Goal: Information Seeking & Learning: Learn about a topic

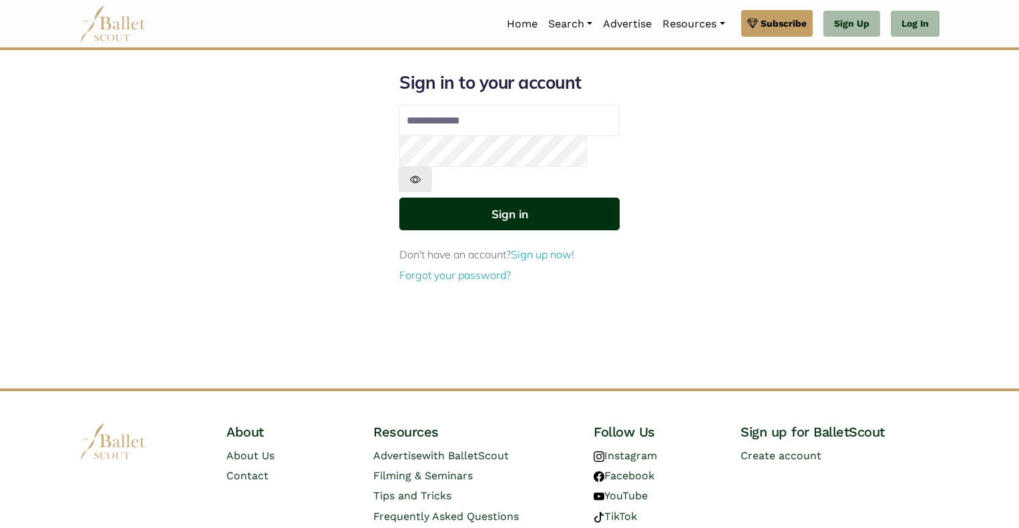
type input "**********"
click at [526, 198] on button "Sign in" at bounding box center [509, 214] width 220 height 33
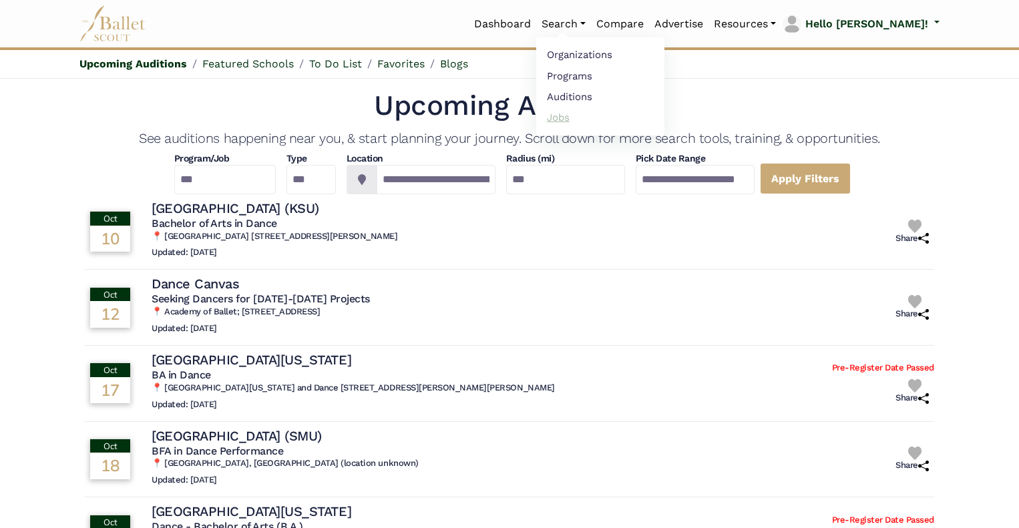
click at [607, 114] on link "Jobs" at bounding box center [600, 117] width 128 height 21
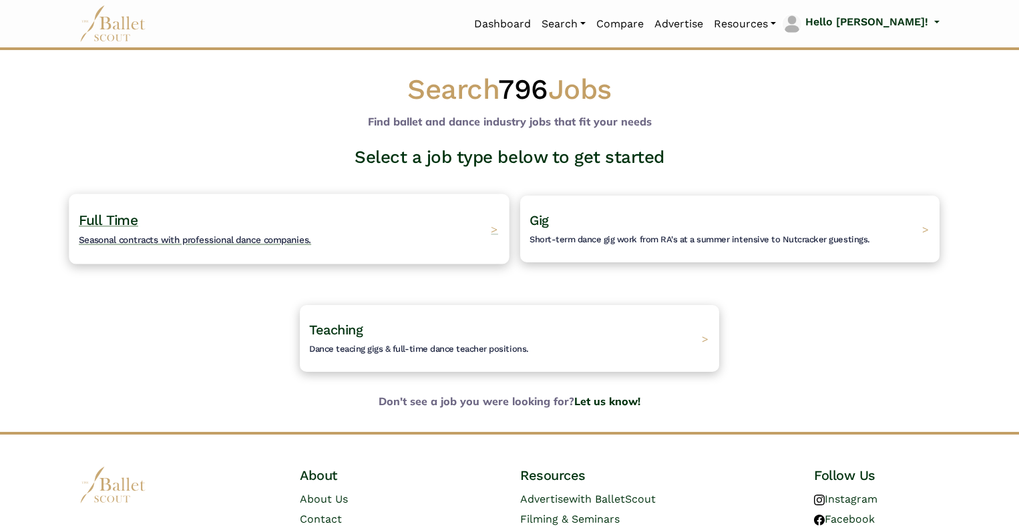
click at [186, 216] on h4 "Full Time Seasonal contracts with professional dance companies." at bounding box center [195, 229] width 232 height 37
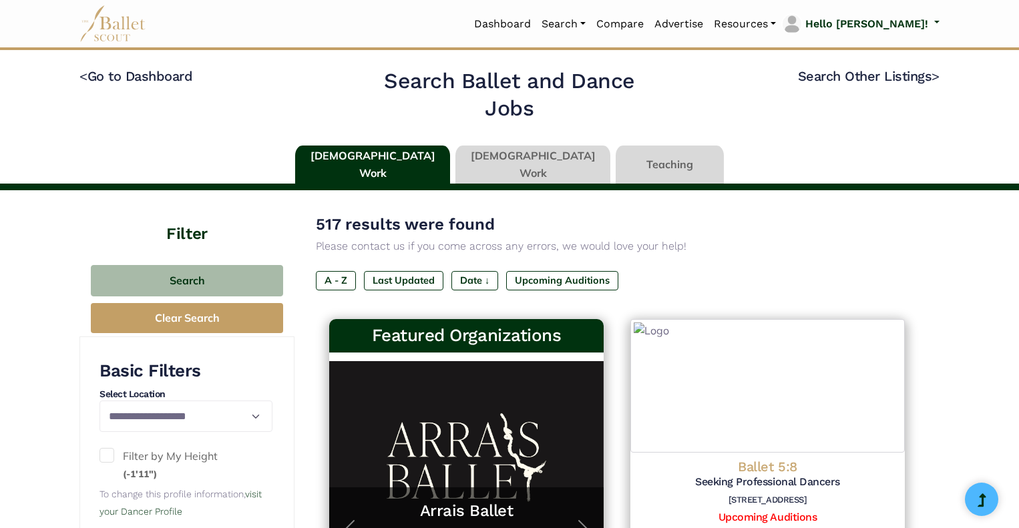
type input "******"
type input "*****"
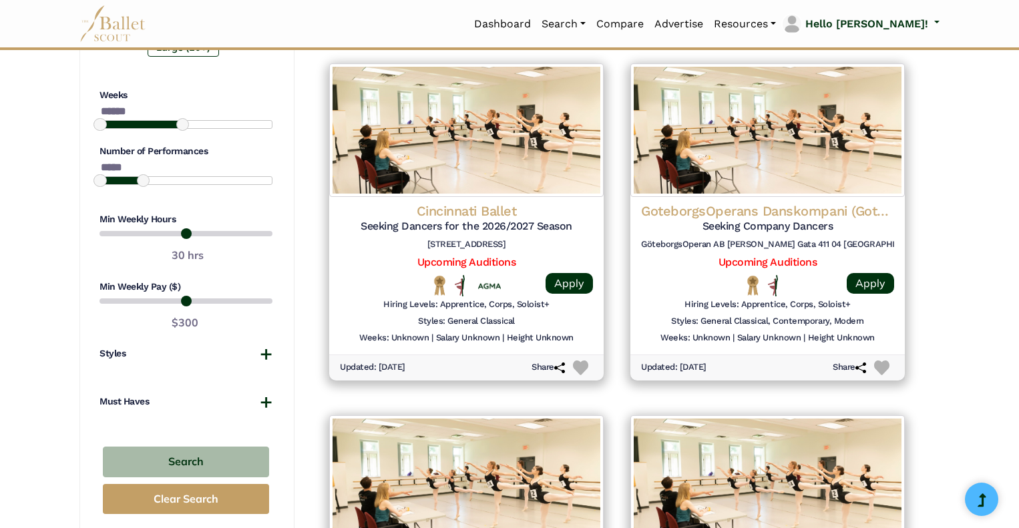
scroll to position [960, 0]
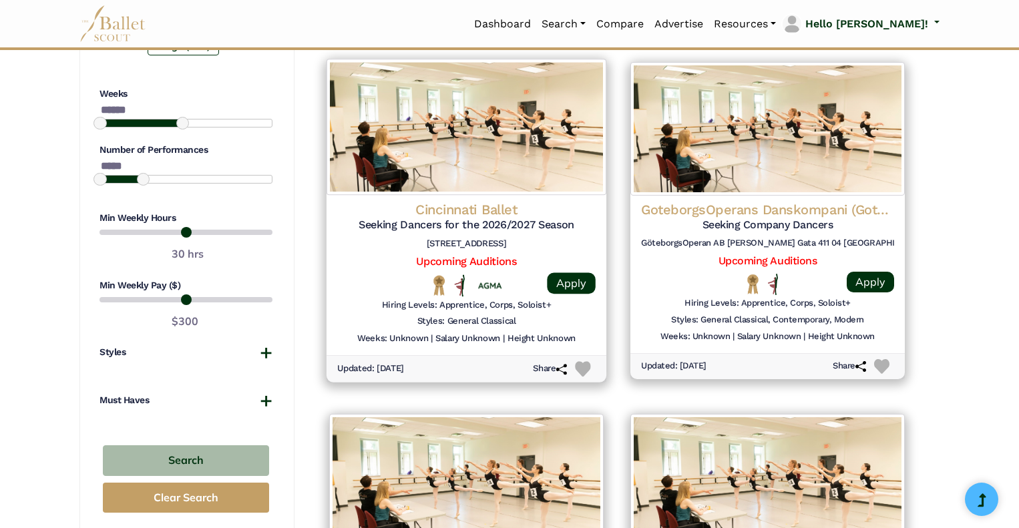
click at [485, 210] on h4 "Cincinnati Ballet" at bounding box center [466, 210] width 258 height 18
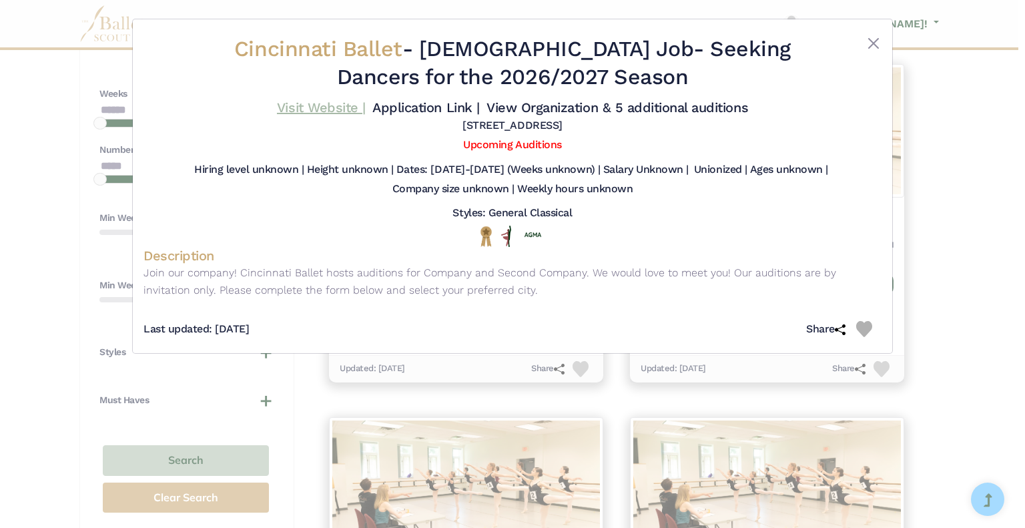
click at [316, 108] on link "Visit Website |" at bounding box center [321, 107] width 89 height 16
click at [869, 41] on button "Close" at bounding box center [874, 43] width 16 height 16
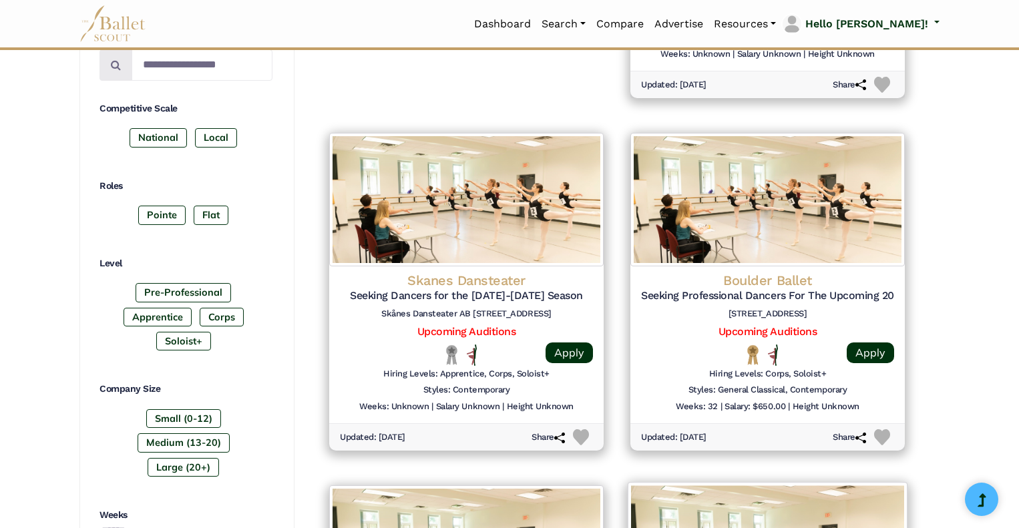
scroll to position [537, 0]
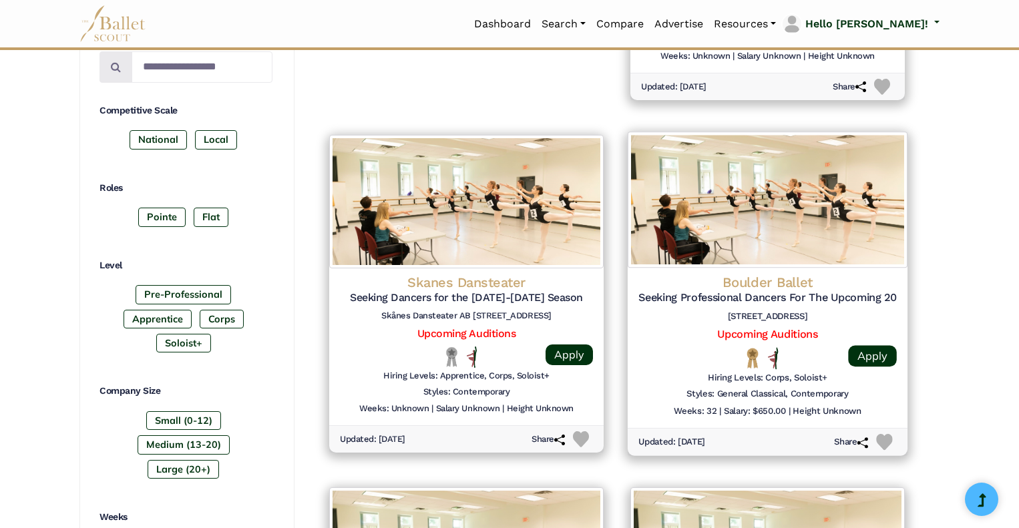
click at [766, 280] on h4 "Boulder Ballet" at bounding box center [767, 282] width 258 height 18
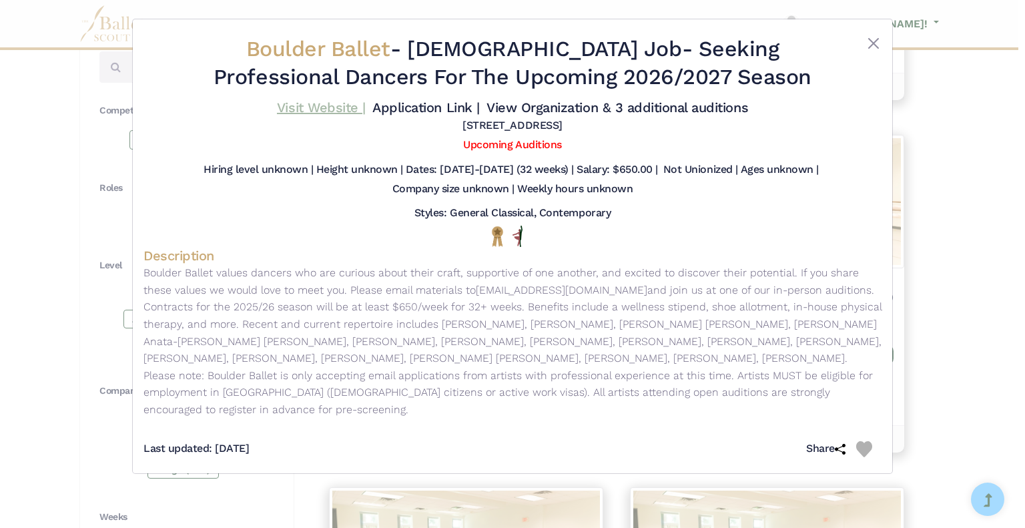
click at [315, 108] on link "Visit Website |" at bounding box center [321, 107] width 89 height 16
click at [874, 37] on button "Close" at bounding box center [874, 43] width 16 height 16
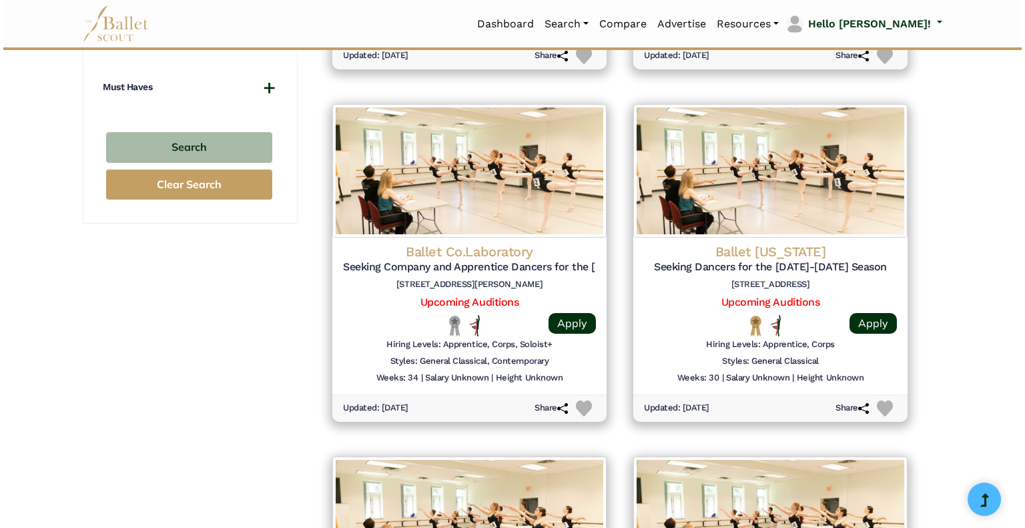
scroll to position [1293, 0]
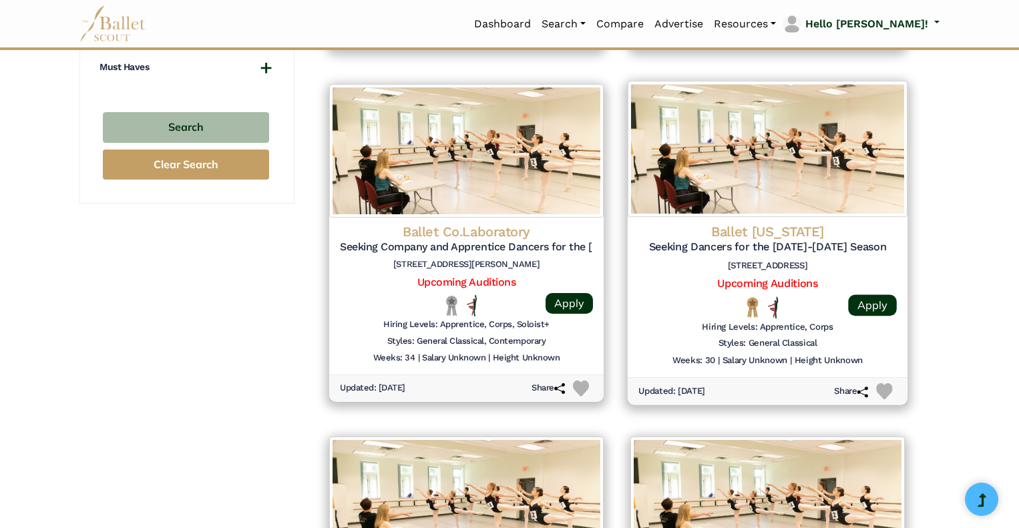
click at [752, 226] on h4 "Ballet Arkansas" at bounding box center [767, 231] width 258 height 18
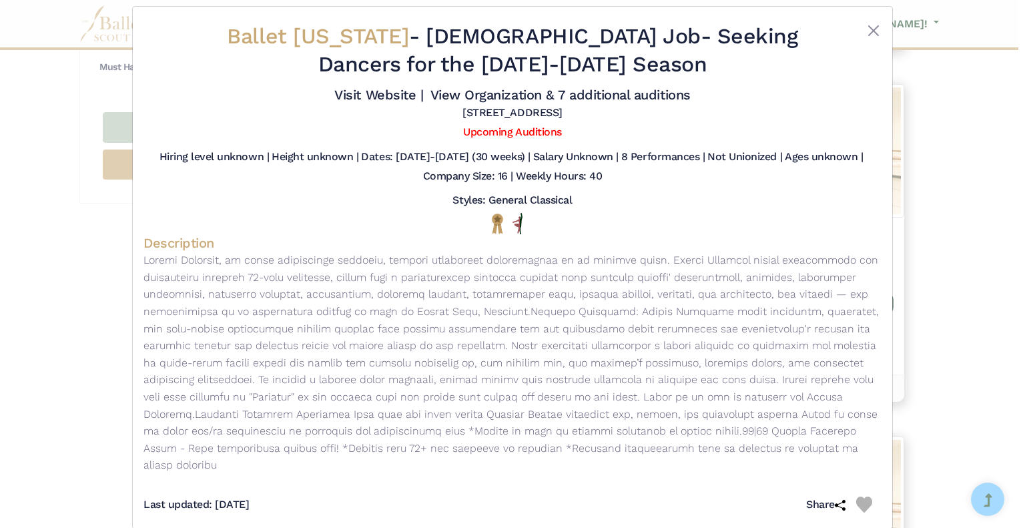
scroll to position [15, 0]
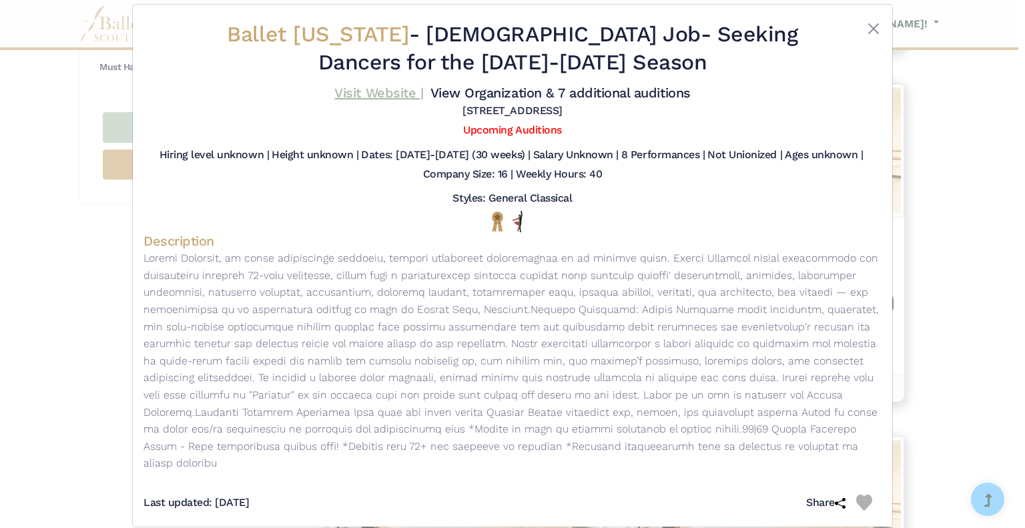
click at [367, 89] on link "Visit Website |" at bounding box center [378, 93] width 89 height 16
